Goal: Transaction & Acquisition: Subscribe to service/newsletter

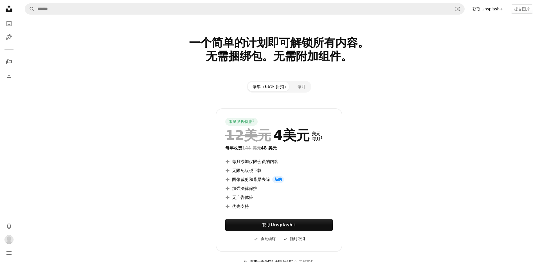
click at [188, 124] on div "限量发售特惠 1 12美元 4美元 美元 每月 2 每年收费 144 美元 48 美元 A plus sign 每月添加仅限会员的内容 A plus sign…" at bounding box center [279, 180] width 364 height 144
drag, startPoint x: 238, startPoint y: 149, endPoint x: 253, endPoint y: 148, distance: 15.5
click at [253, 148] on font "每年收费 144 美元 48 美元" at bounding box center [250, 148] width 51 height 5
click at [262, 148] on font "48 美元" at bounding box center [269, 148] width 16 height 5
click at [304, 85] on font "每月" at bounding box center [301, 86] width 8 height 5
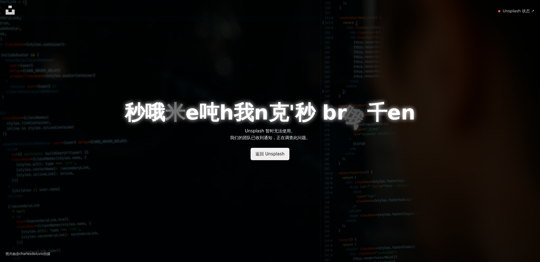
click at [262, 157] on link "返回 Unsplash" at bounding box center [269, 154] width 39 height 12
click at [277, 152] on font "返回 Unsplash" at bounding box center [269, 154] width 29 height 5
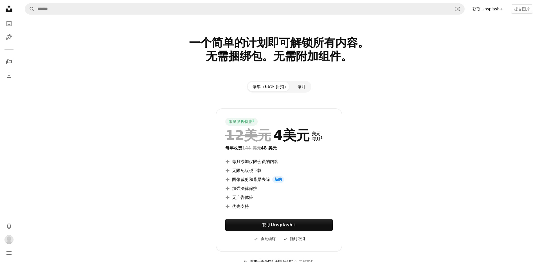
click at [295, 88] on button "每月" at bounding box center [301, 87] width 17 height 10
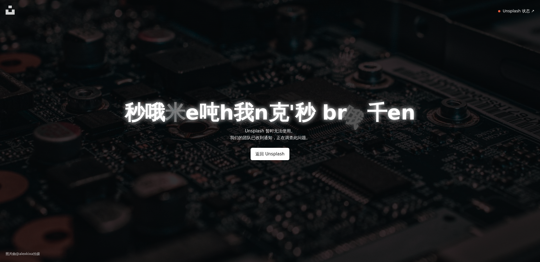
click at [512, 11] on font "Unsplash 状态" at bounding box center [515, 11] width 27 height 4
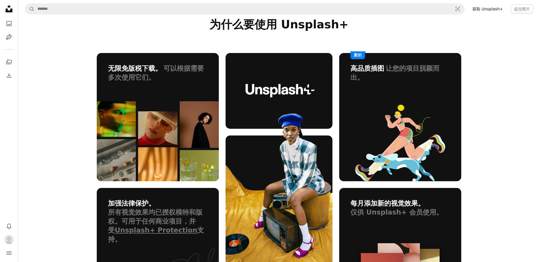
scroll to position [431, 0]
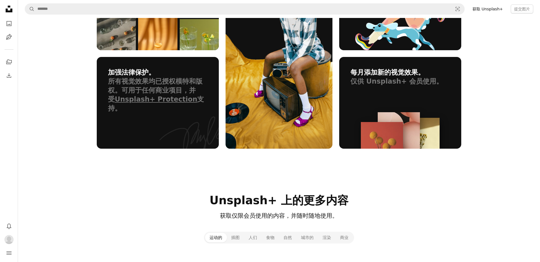
click at [160, 83] on font "所有视觉效果均已授权模特和版权。可用于任何商业项目，并受" at bounding box center [155, 91] width 94 height 26
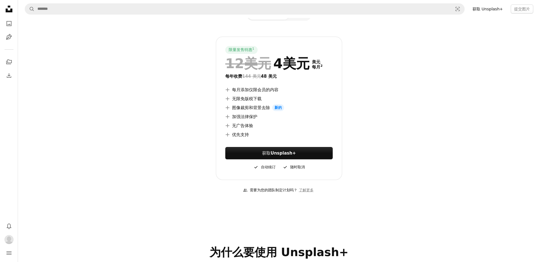
scroll to position [0, 0]
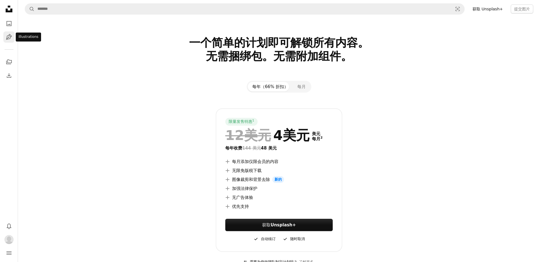
click at [10, 38] on icon "Pen Tool" at bounding box center [9, 37] width 7 height 7
